Goal: Complete application form: Complete application form

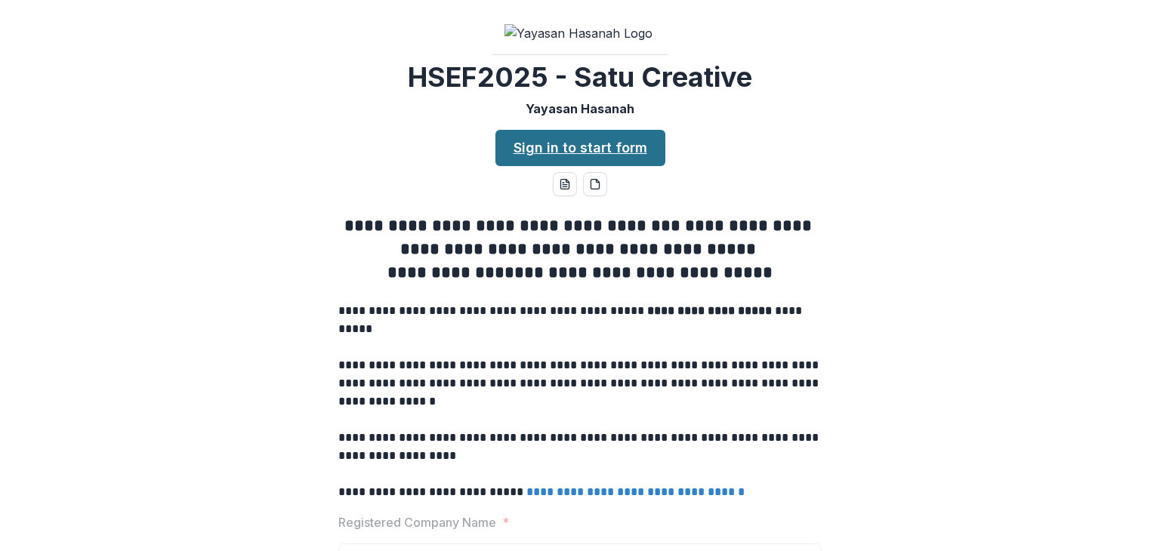
click at [564, 166] on link "Sign in to start form" at bounding box center [581, 148] width 170 height 36
click at [576, 166] on link "Sign in to start form" at bounding box center [581, 148] width 170 height 36
